Goal: Entertainment & Leisure: Consume media (video, audio)

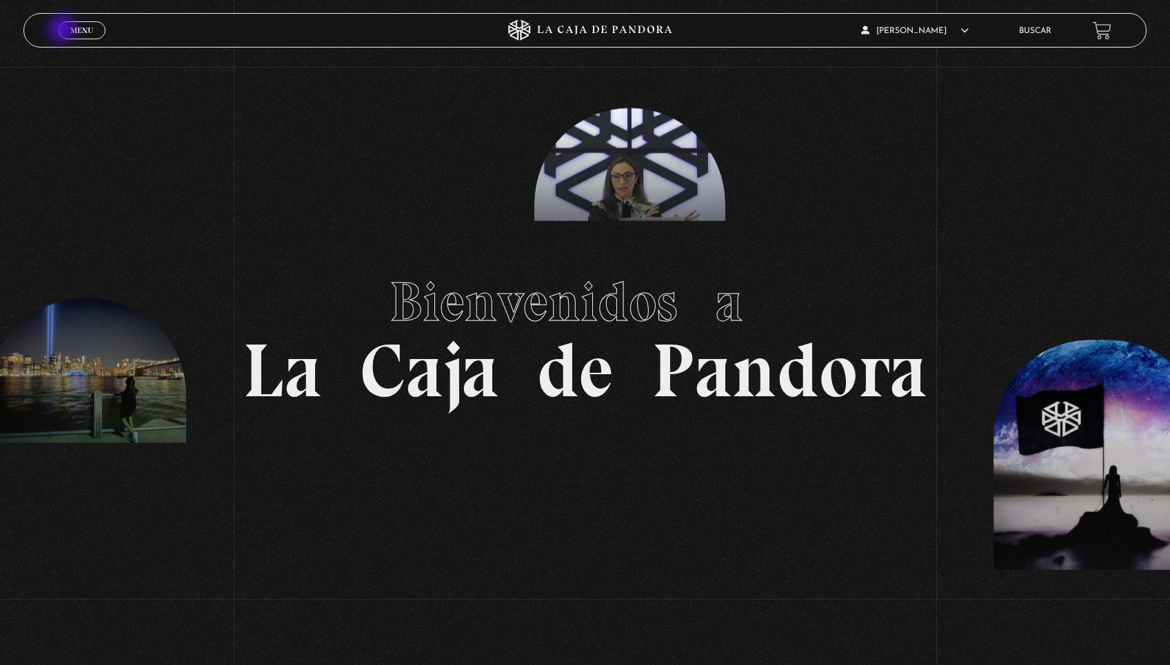
click at [72, 26] on link "Menu Cerrar" at bounding box center [82, 30] width 47 height 18
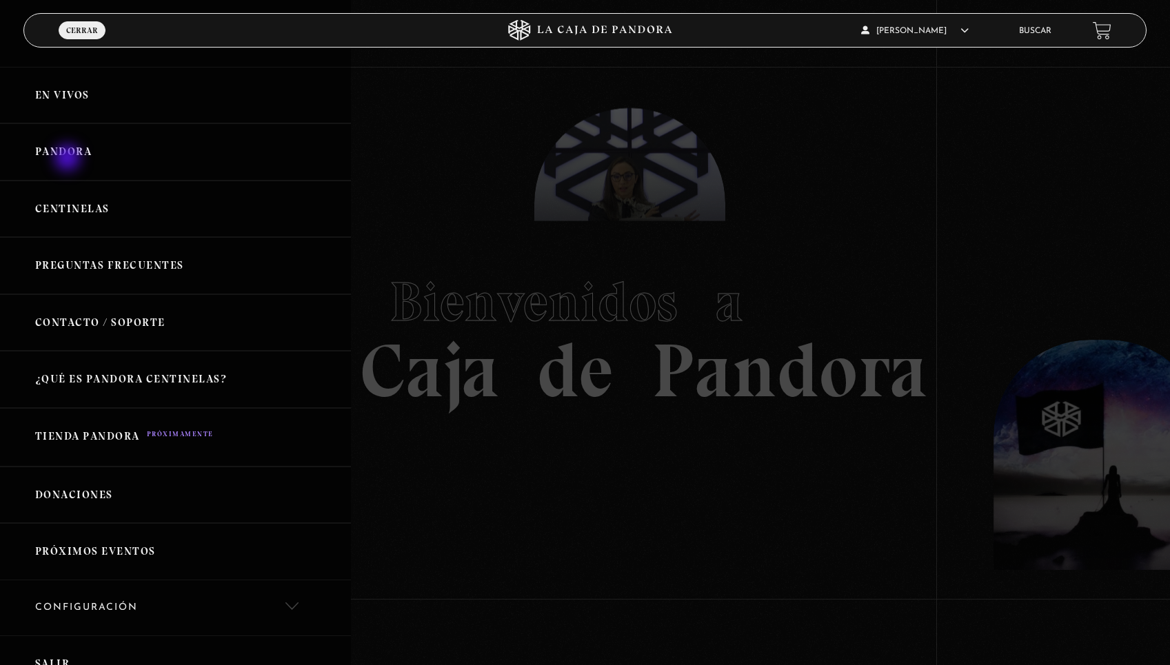
click at [69, 154] on link "Pandora" at bounding box center [175, 151] width 351 height 57
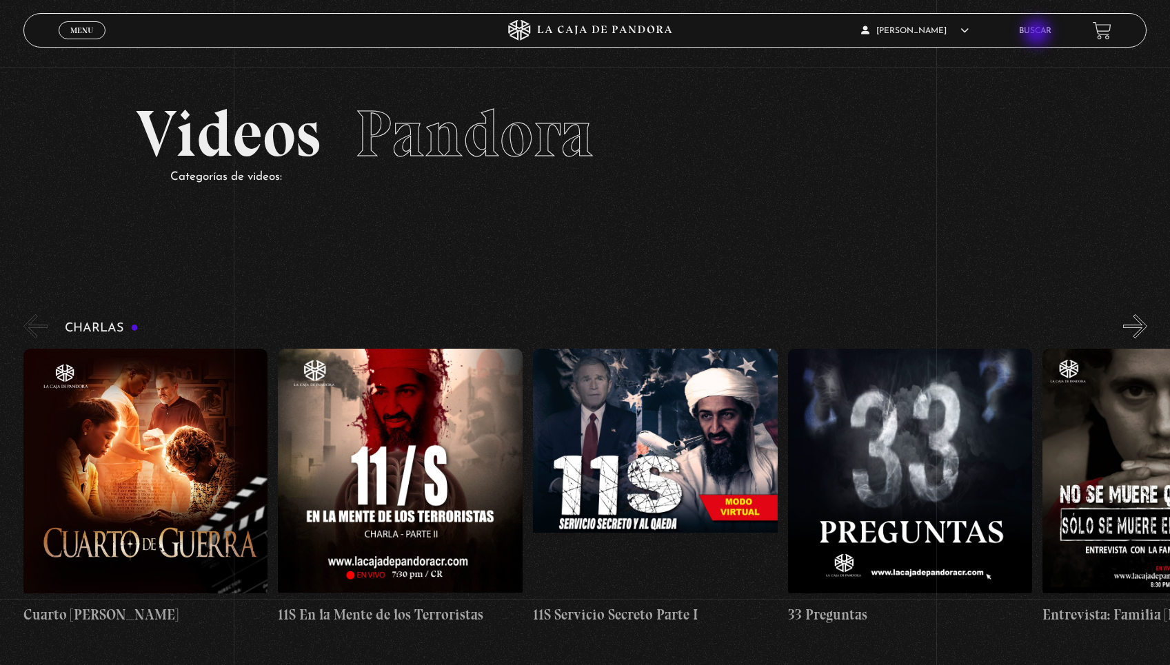
click at [1038, 32] on link "Buscar" at bounding box center [1035, 31] width 32 height 8
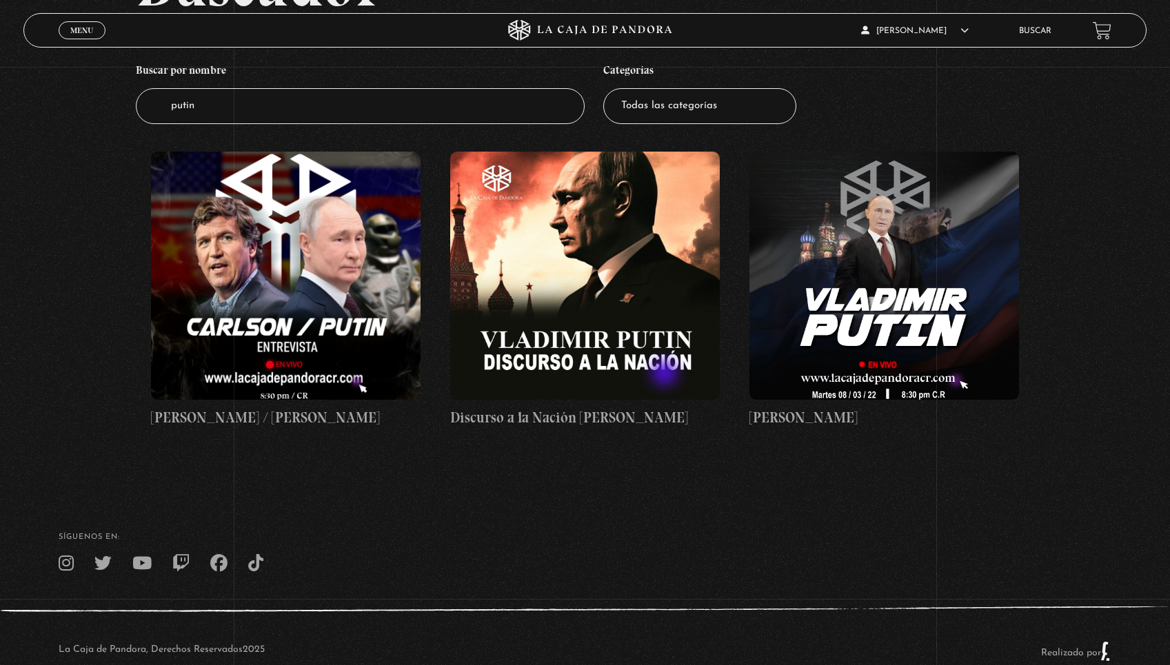
scroll to position [185, 0]
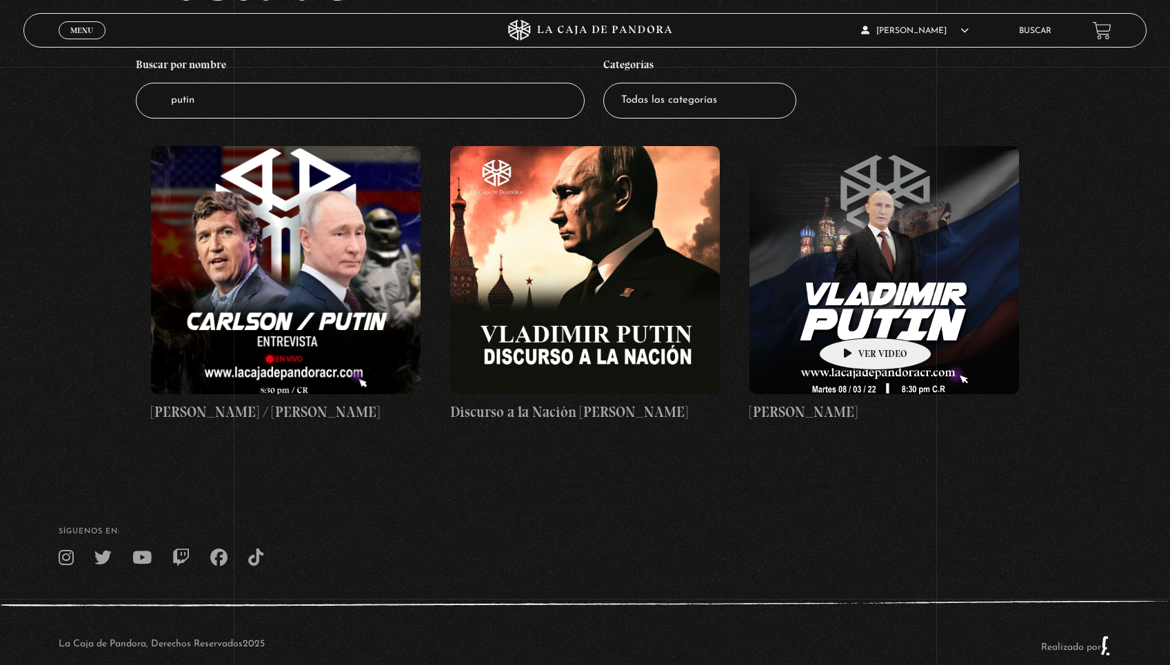
click at [853, 317] on figure at bounding box center [883, 270] width 269 height 248
